Goal: Check status: Check status

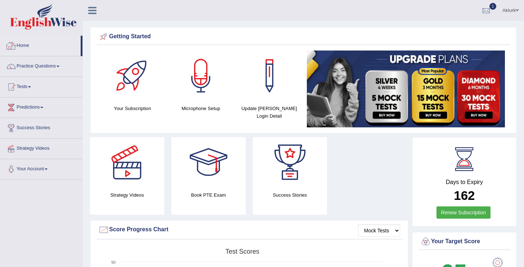
click at [27, 46] on link "Home" at bounding box center [40, 45] width 80 height 18
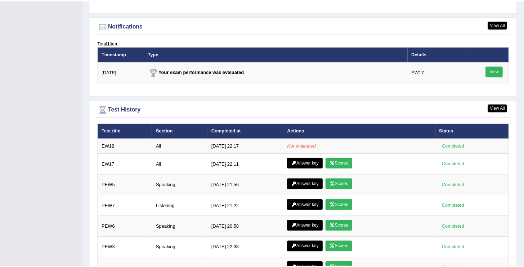
scroll to position [866, 0]
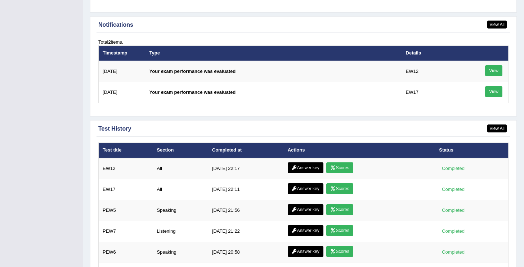
scroll to position [866, 0]
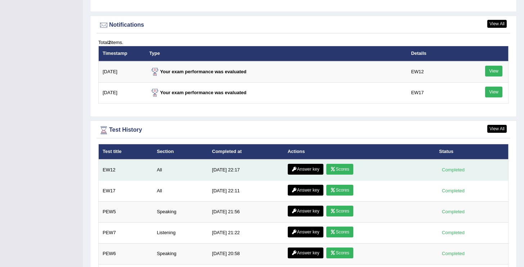
click at [346, 164] on link "Scores" at bounding box center [339, 169] width 27 height 11
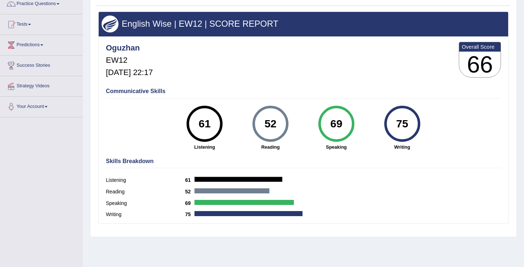
scroll to position [65, 0]
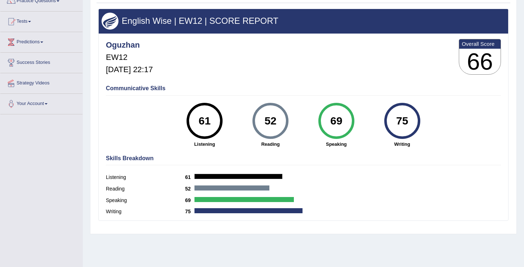
click at [130, 129] on div "Communicative Skills 61 Listening 52 Reading 69 Speaking 75 Writing" at bounding box center [303, 115] width 399 height 68
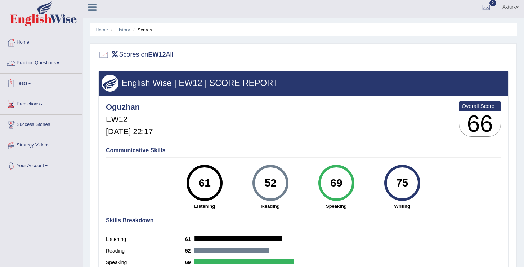
scroll to position [0, 0]
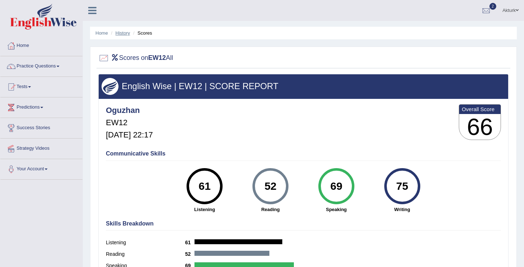
click at [122, 32] on link "History" at bounding box center [123, 32] width 14 height 5
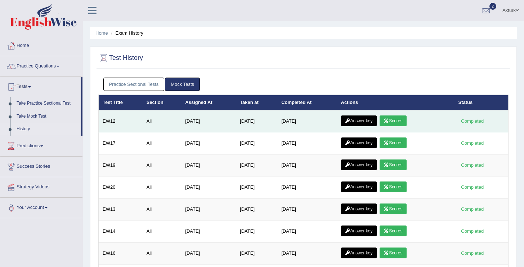
click at [355, 121] on link "Answer key" at bounding box center [359, 120] width 36 height 11
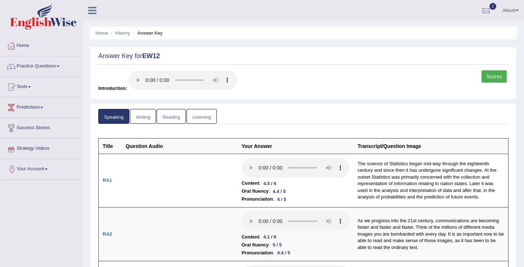
click at [146, 117] on link "Writing" at bounding box center [143, 116] width 26 height 15
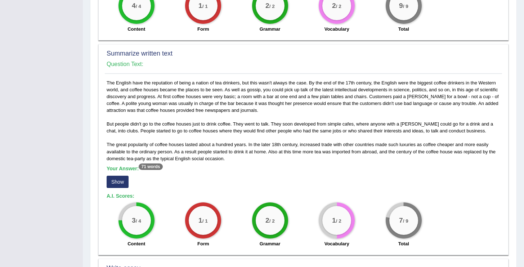
scroll to position [326, 0]
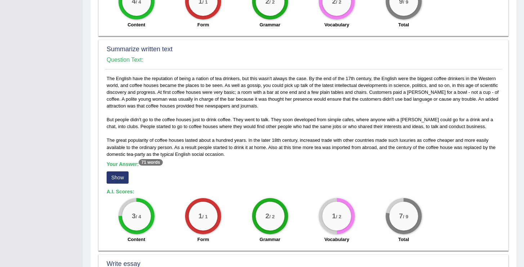
click at [118, 176] on button "Show" at bounding box center [118, 177] width 22 height 12
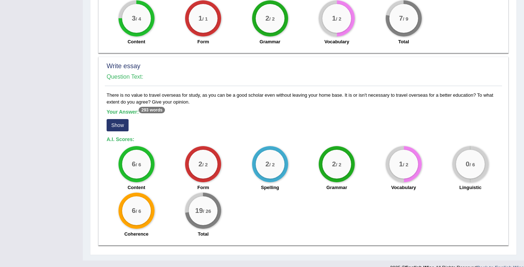
scroll to position [532, 0]
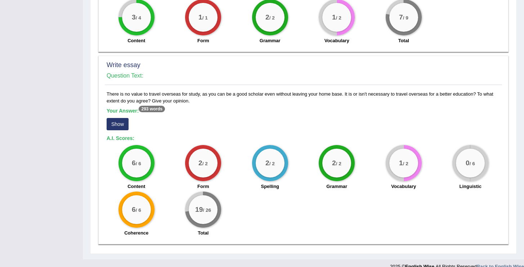
click at [122, 123] on button "Show" at bounding box center [118, 124] width 22 height 12
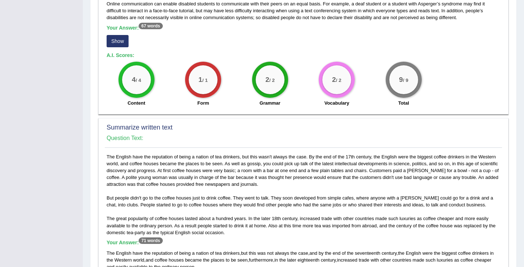
scroll to position [0, 0]
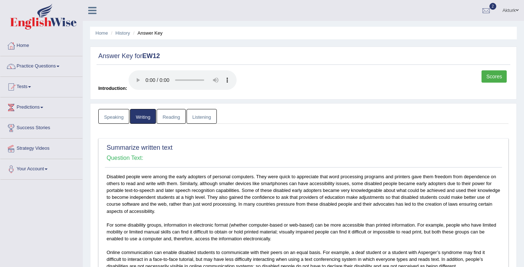
click at [174, 115] on link "Reading" at bounding box center [171, 116] width 29 height 15
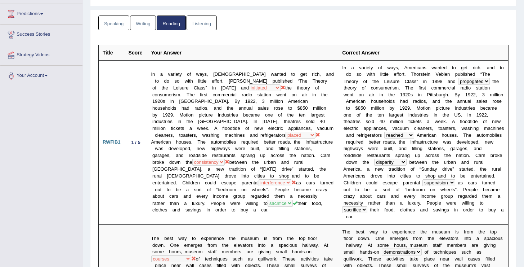
scroll to position [131, 0]
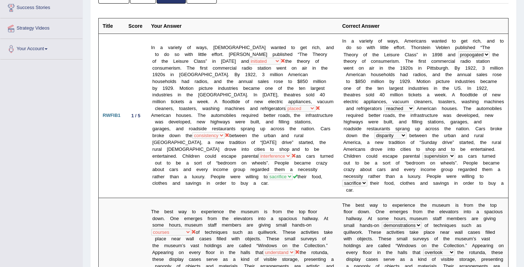
scroll to position [0, 0]
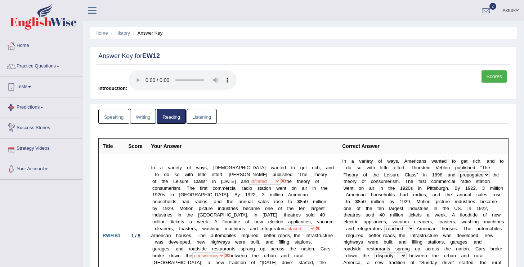
click at [501, 77] on link "Scores" at bounding box center [494, 76] width 25 height 12
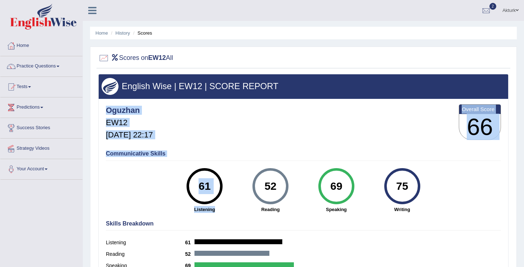
drag, startPoint x: 219, startPoint y: 215, endPoint x: 226, endPoint y: 209, distance: 9.2
click at [226, 209] on div "English Wise | EW12 | SCORE REPORT Oguzhan EW12 [DATE] 22:17 Overall Score 66 C…" at bounding box center [303, 180] width 410 height 212
click at [226, 209] on strong "Listening" at bounding box center [204, 209] width 59 height 7
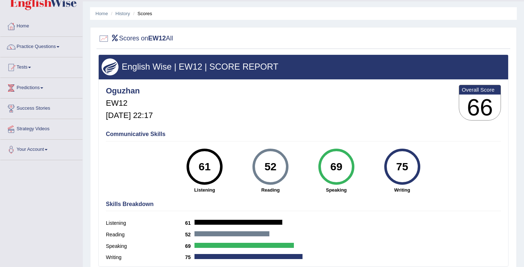
scroll to position [22, 0]
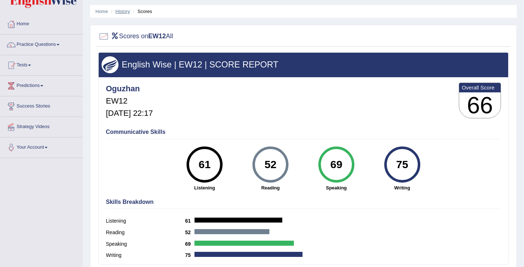
click at [120, 12] on link "History" at bounding box center [123, 11] width 14 height 5
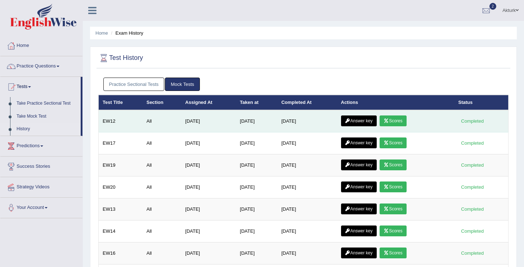
click at [370, 122] on link "Answer key" at bounding box center [359, 120] width 36 height 11
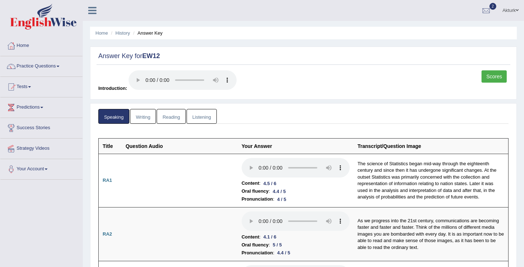
click at [173, 120] on link "Reading" at bounding box center [171, 116] width 29 height 15
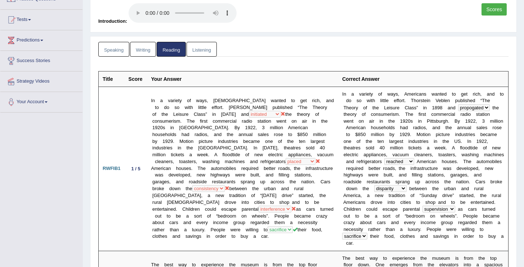
scroll to position [25, 0]
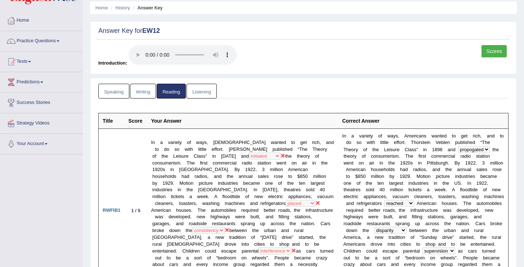
click at [200, 96] on link "Listening" at bounding box center [202, 91] width 30 height 15
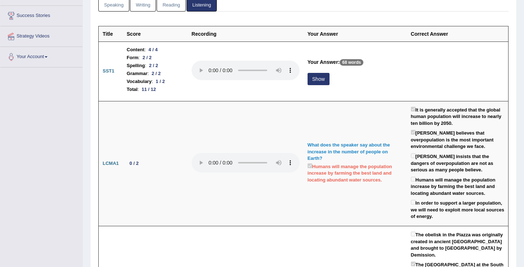
scroll to position [113, 0]
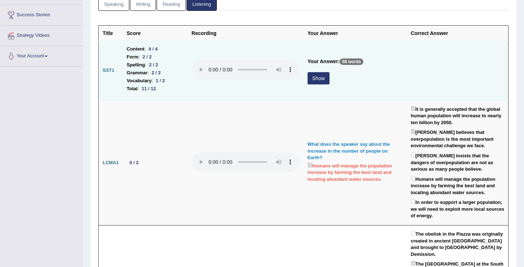
click at [319, 78] on button "Show" at bounding box center [319, 78] width 22 height 12
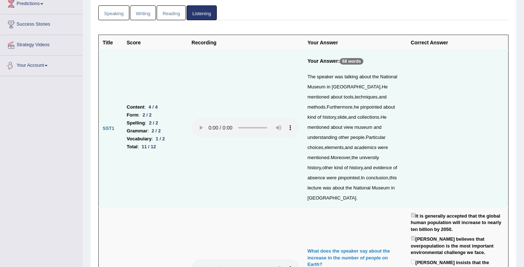
scroll to position [0, 0]
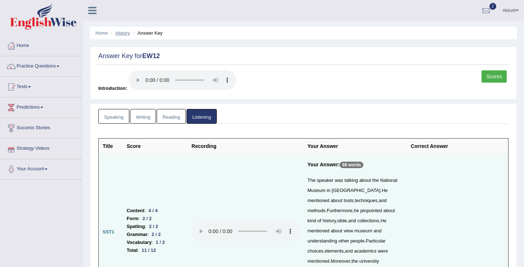
click at [122, 31] on link "History" at bounding box center [123, 32] width 14 height 5
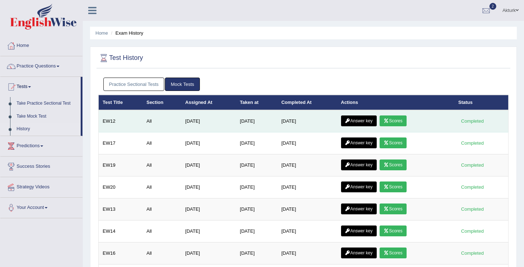
click at [362, 121] on link "Answer key" at bounding box center [359, 120] width 36 height 11
